Goal: Find specific page/section: Find specific page/section

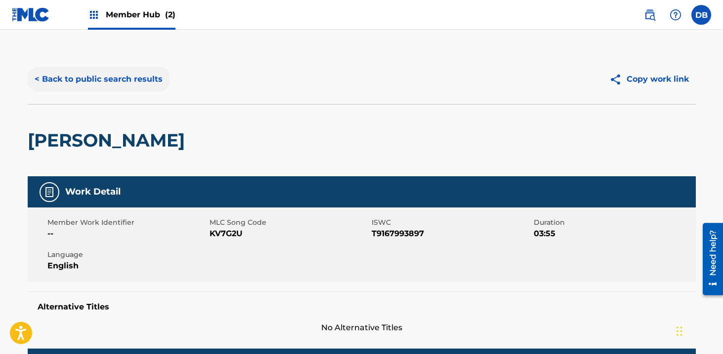
click at [134, 75] on button "< Back to public search results" at bounding box center [99, 79] width 142 height 25
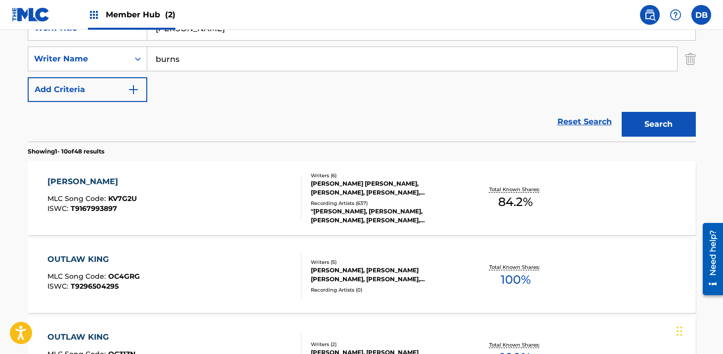
scroll to position [104, 0]
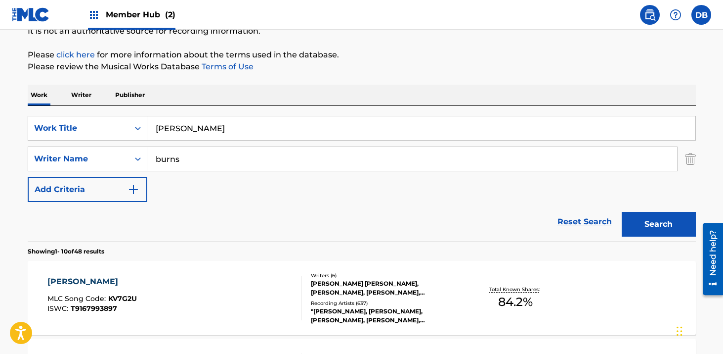
click at [220, 119] on input "[PERSON_NAME]" at bounding box center [421, 128] width 548 height 24
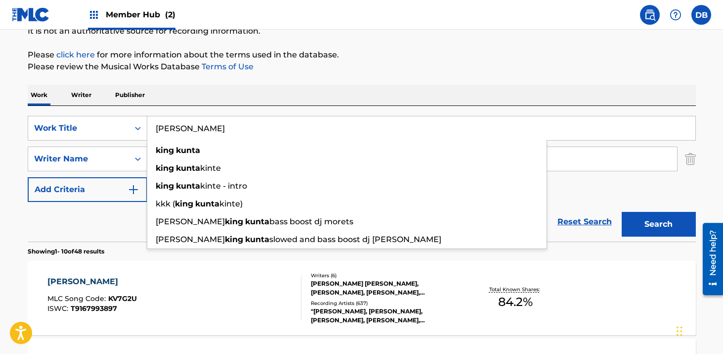
click at [221, 121] on input "[PERSON_NAME]" at bounding box center [421, 128] width 548 height 24
click at [221, 129] on input "[PERSON_NAME]" at bounding box center [421, 128] width 548 height 24
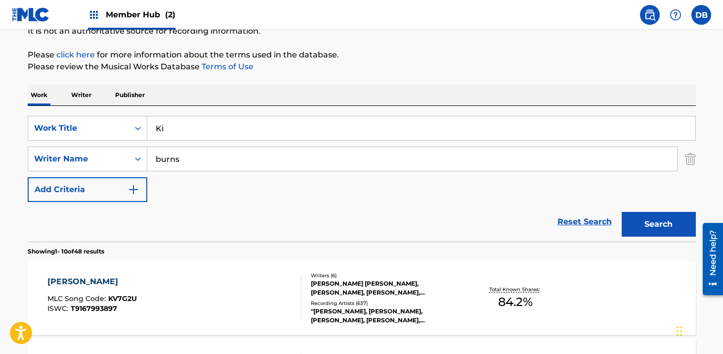
type input "K"
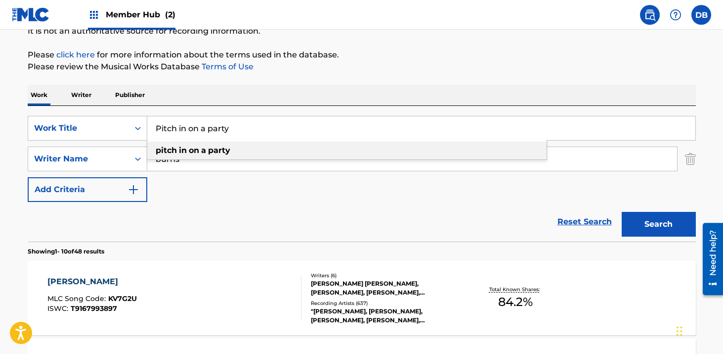
type input "Pitch in on a party"
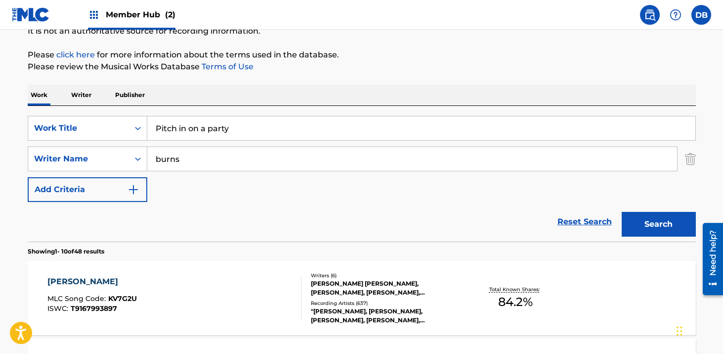
click at [295, 183] on div "SearchWithCriteria2ec9a90a-27b3-435e-9694-868afe8a7f8c Work Title Pitch in on a…" at bounding box center [362, 159] width 669 height 86
click at [215, 163] on input "burns" at bounding box center [412, 159] width 530 height 24
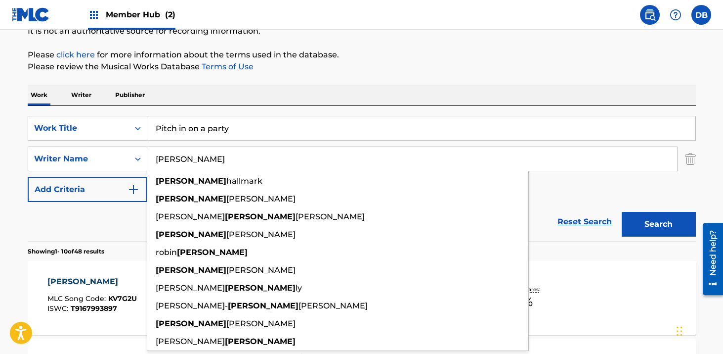
type input "[PERSON_NAME]"
click at [622, 212] on button "Search" at bounding box center [659, 224] width 74 height 25
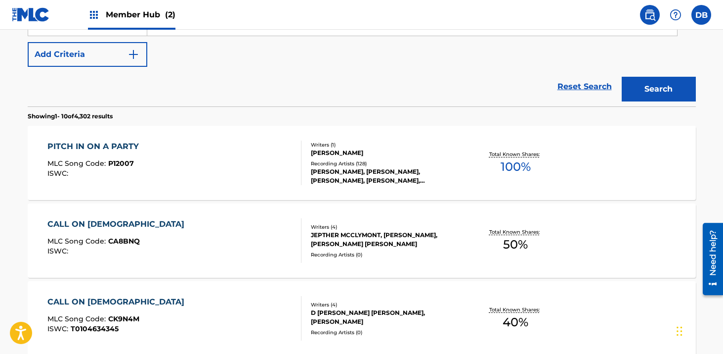
scroll to position [241, 0]
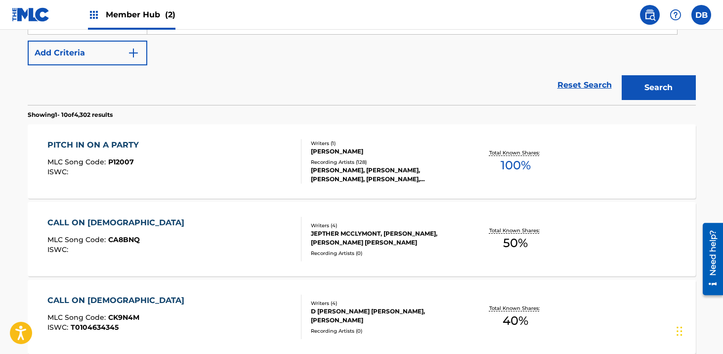
click at [354, 156] on div "[PERSON_NAME]" at bounding box center [385, 151] width 149 height 9
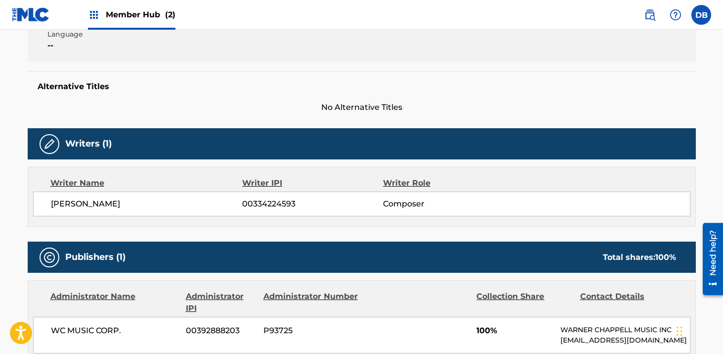
scroll to position [422, 0]
